Goal: Task Accomplishment & Management: Use online tool/utility

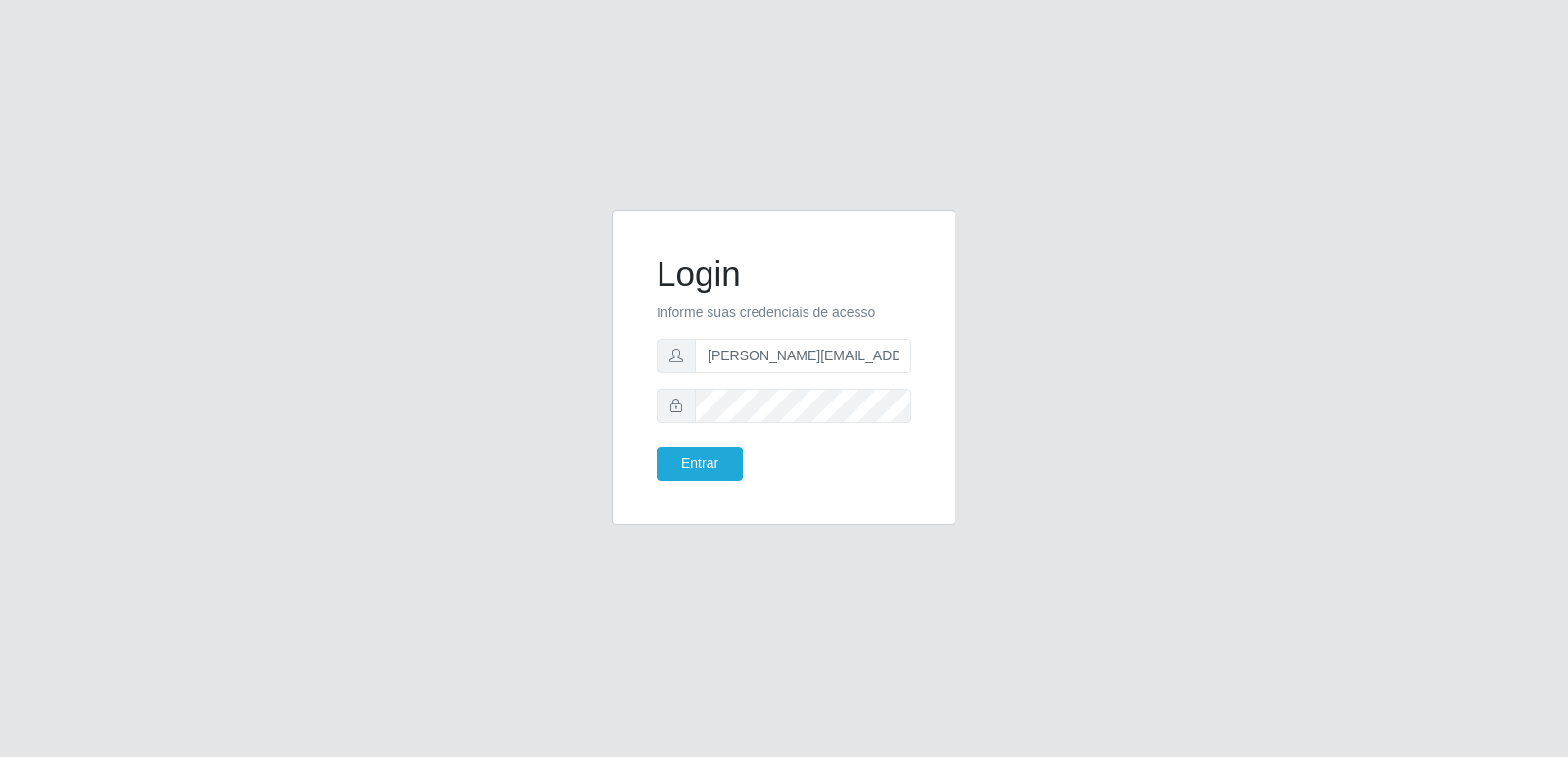
click at [696, 456] on button "Entrar" at bounding box center [699, 464] width 86 height 34
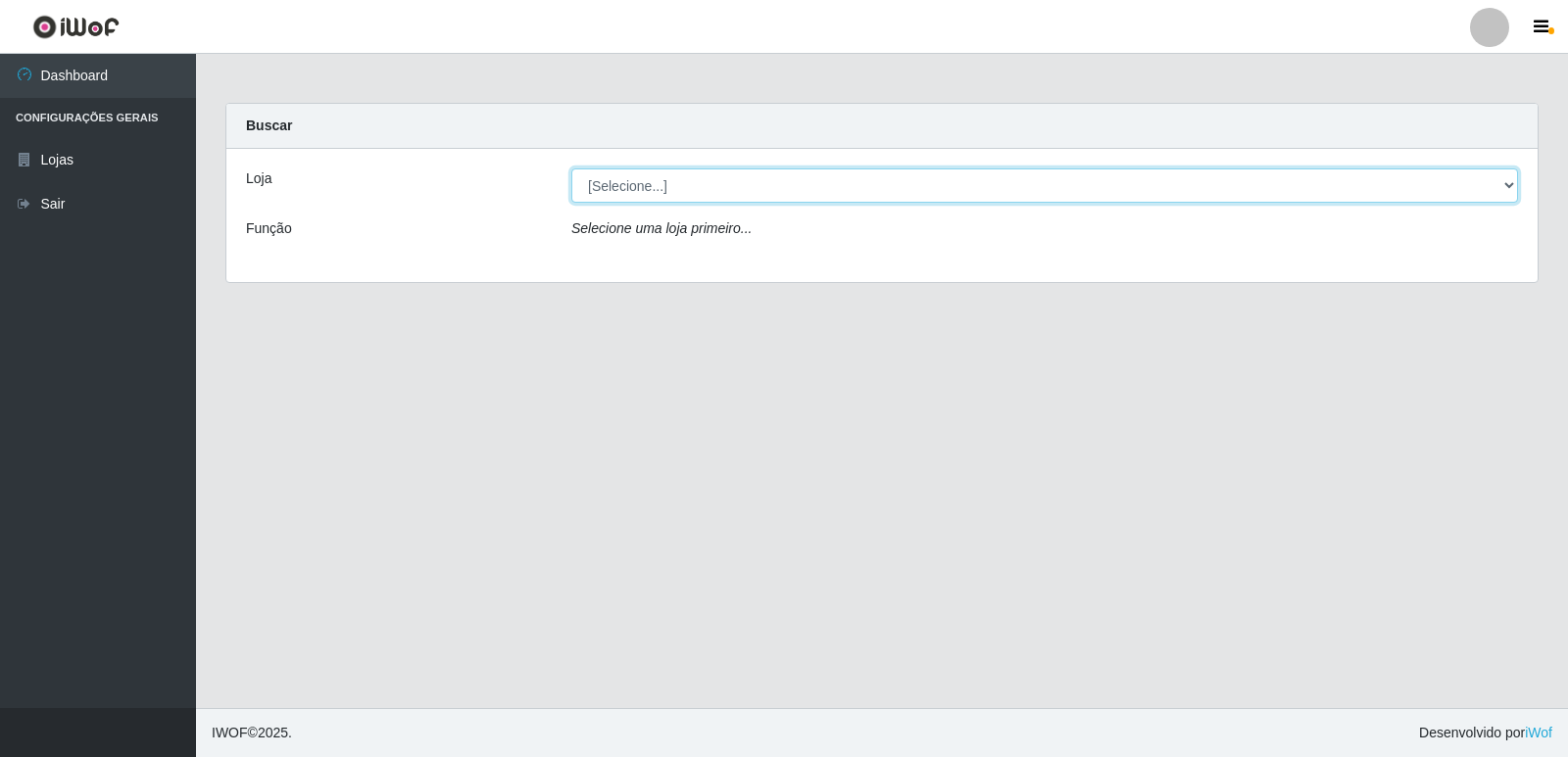
click at [739, 183] on select "[Selecione...] Hiper Queiroz - [GEOGRAPHIC_DATA] [GEOGRAPHIC_DATA] [GEOGRAPHIC_…" at bounding box center [1044, 186] width 946 height 34
select select "516"
click at [571, 169] on select "[Selecione...] Hiper Queiroz - [GEOGRAPHIC_DATA] [GEOGRAPHIC_DATA] [GEOGRAPHIC_…" at bounding box center [1044, 186] width 946 height 34
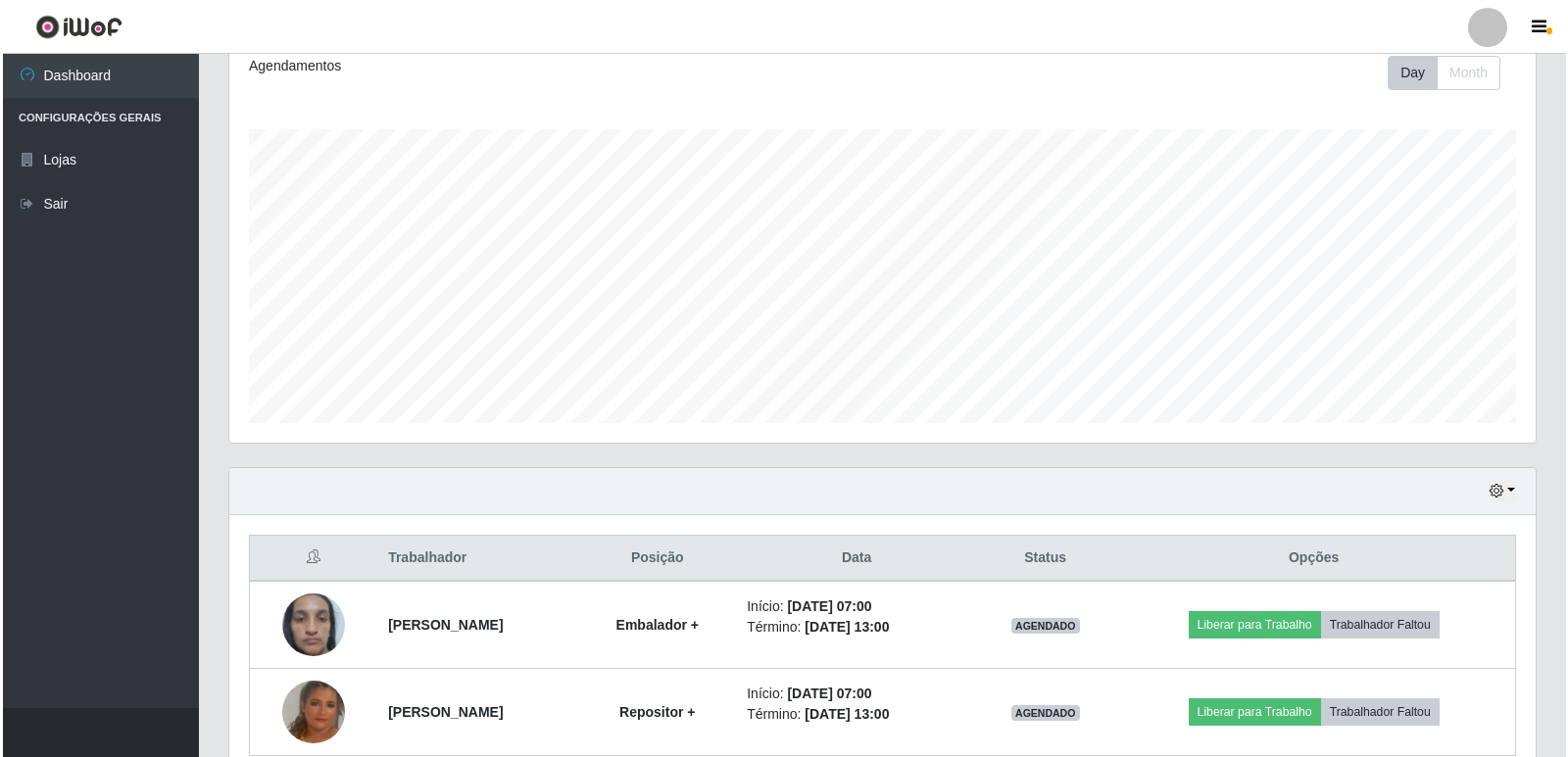
scroll to position [369, 0]
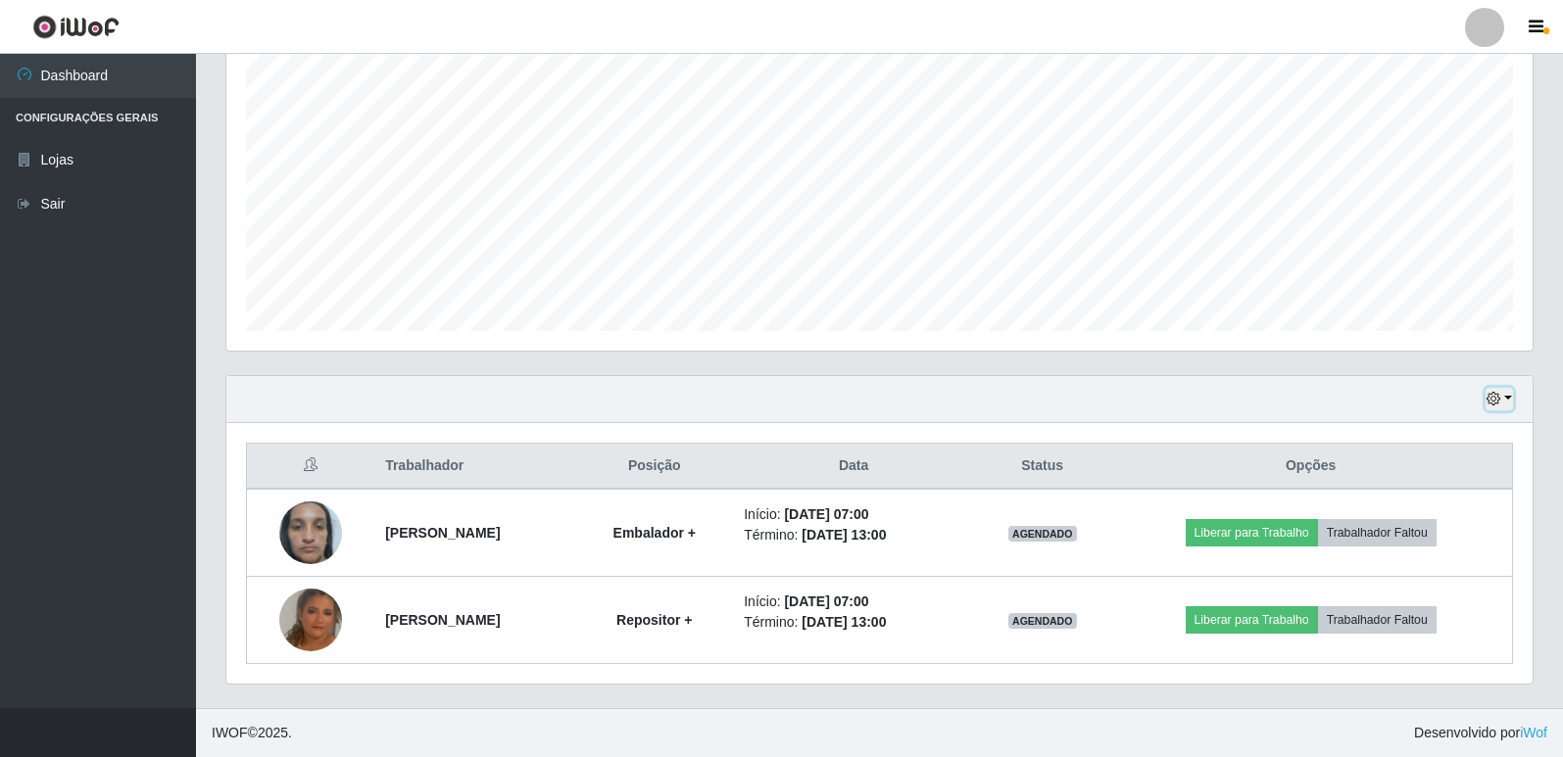
click at [1502, 401] on button "button" at bounding box center [1498, 399] width 27 height 23
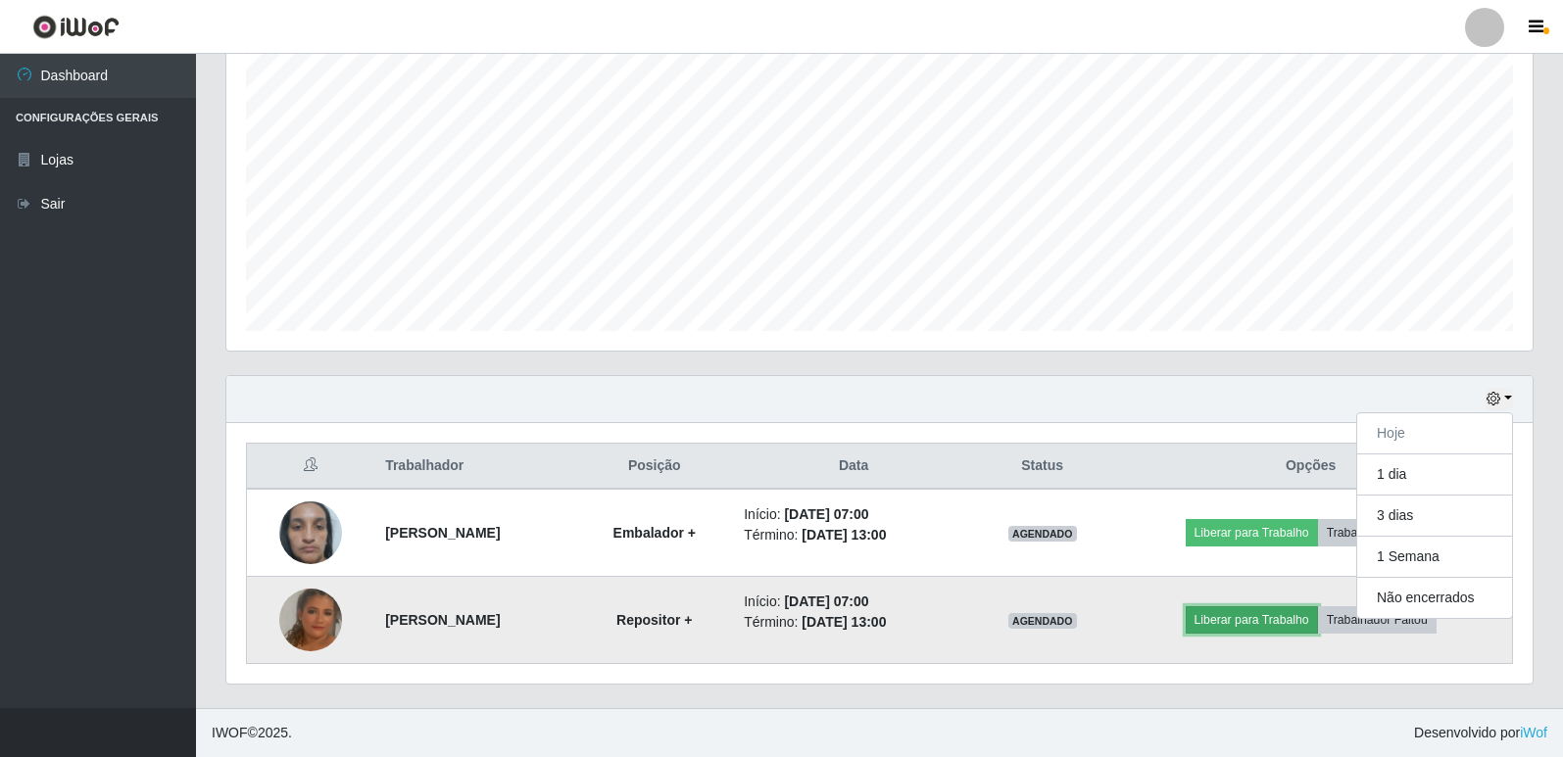
click at [1226, 625] on button "Liberar para Trabalho" at bounding box center [1252, 619] width 132 height 27
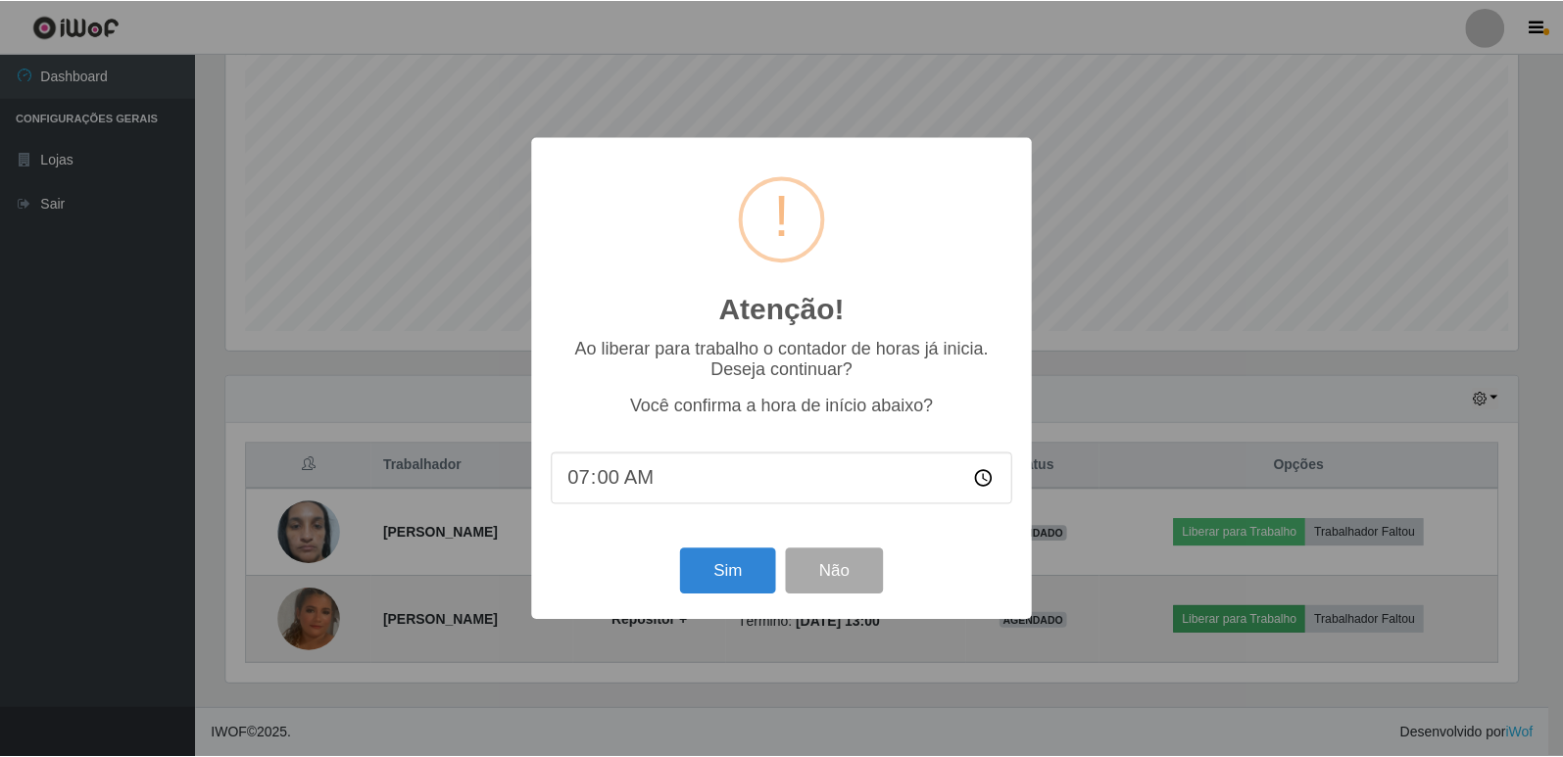
scroll to position [407, 1296]
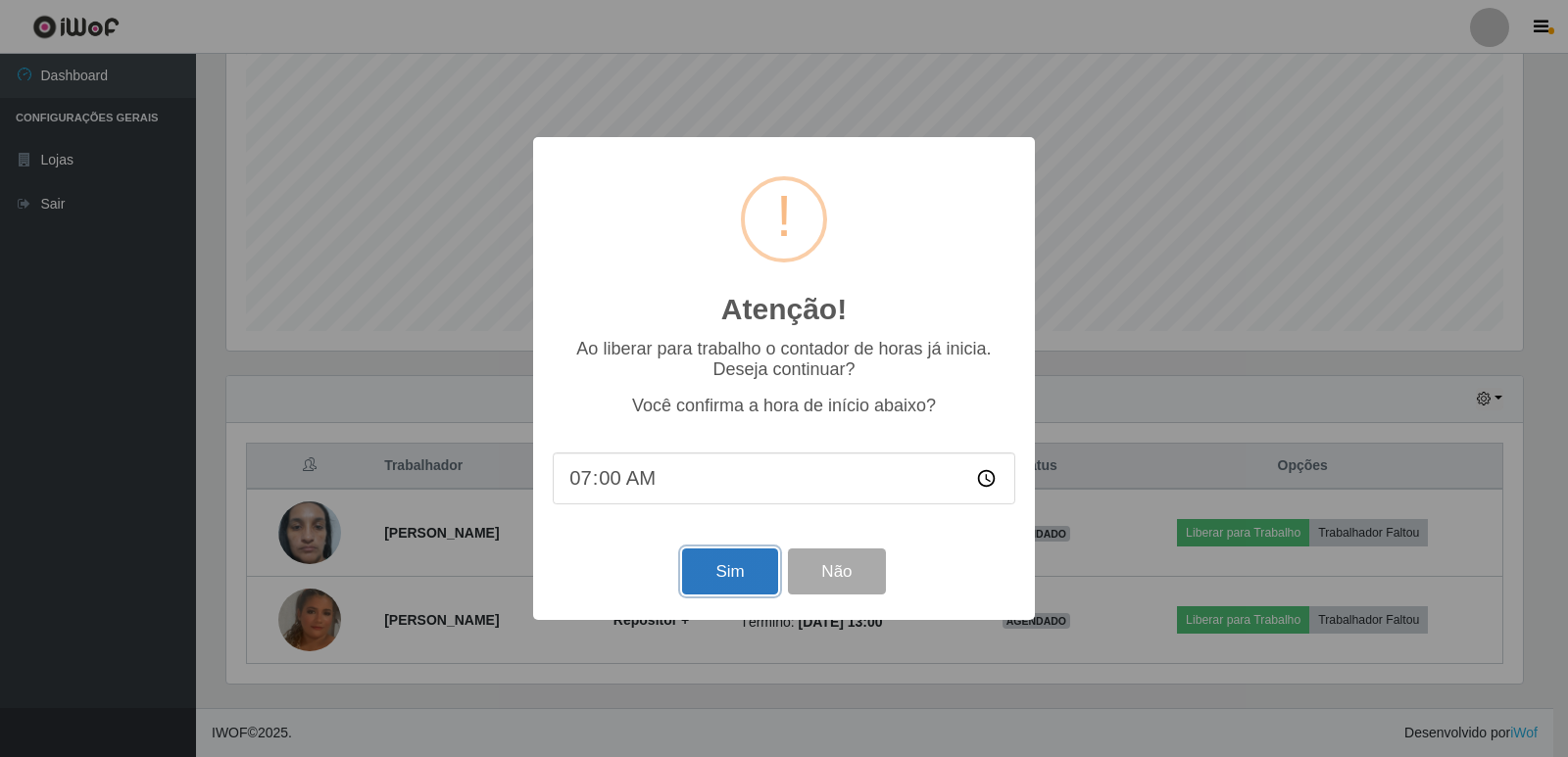
click at [706, 579] on button "Sim" at bounding box center [729, 572] width 95 height 46
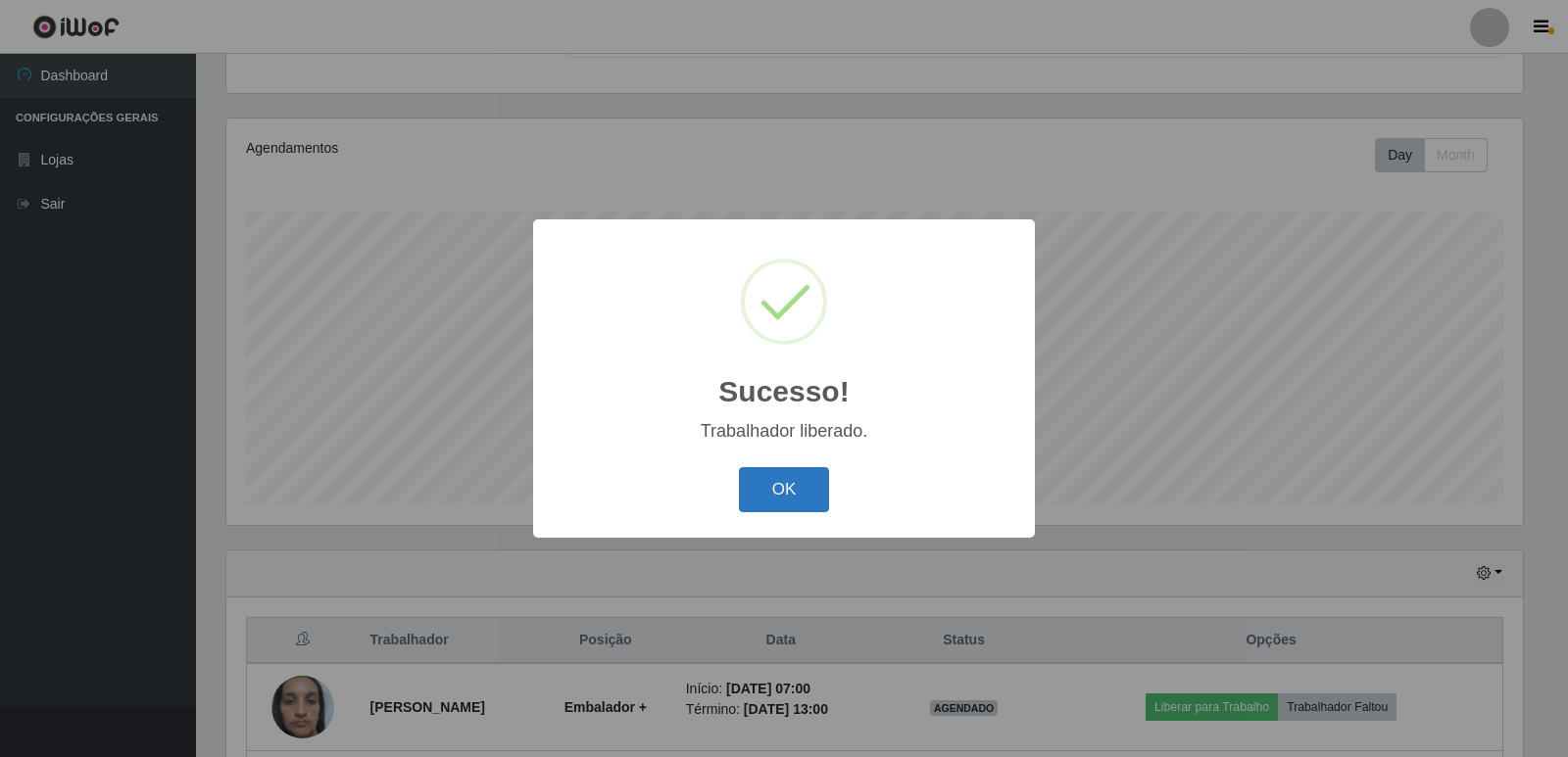
click at [795, 497] on button "OK" at bounding box center [784, 490] width 91 height 46
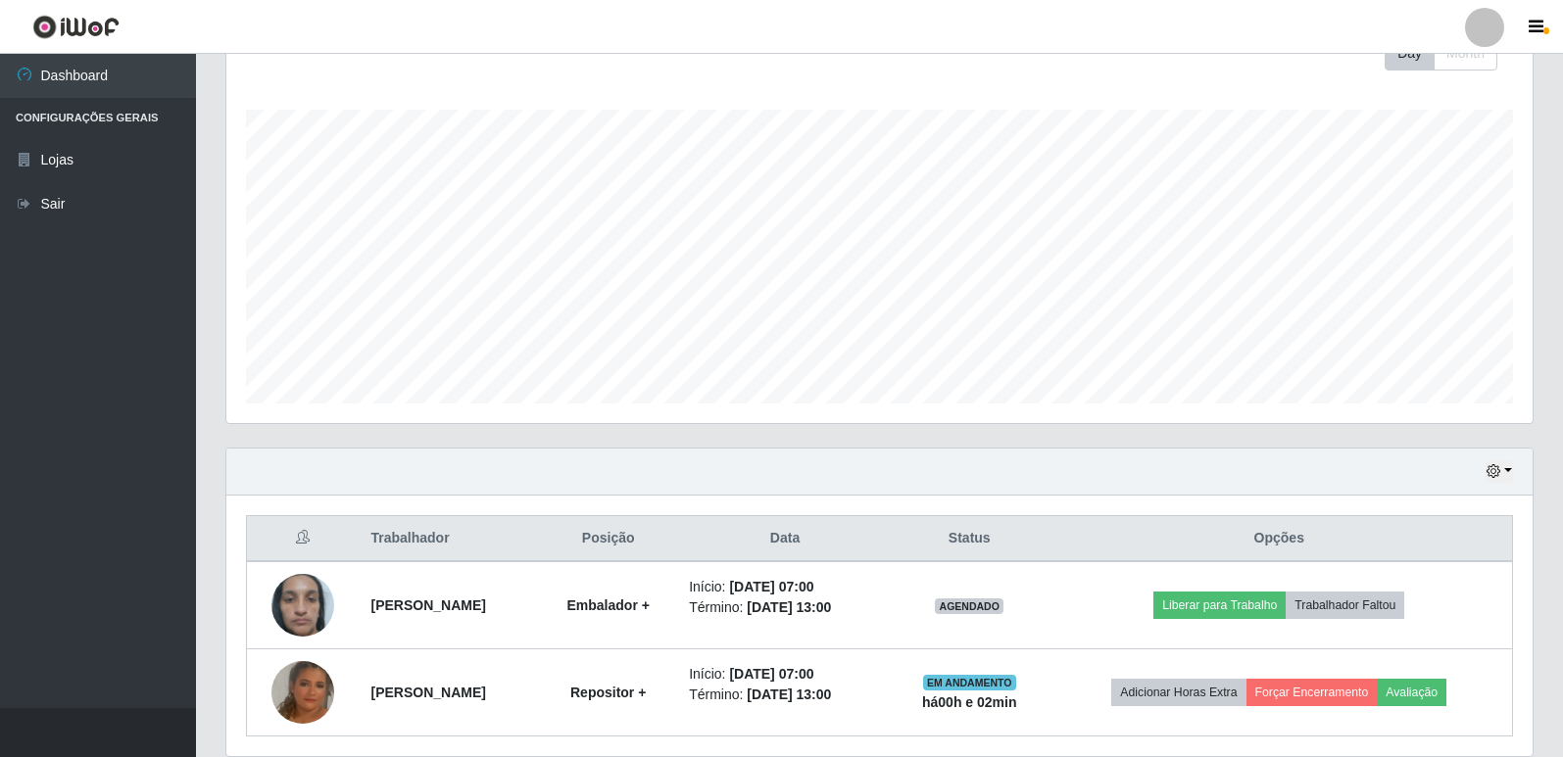
scroll to position [369, 0]
